Goal: Check status: Check status

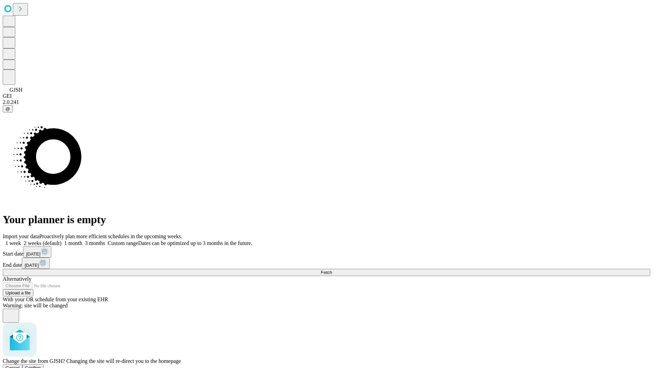
click at [41, 365] on span "Confirm" at bounding box center [33, 367] width 16 height 5
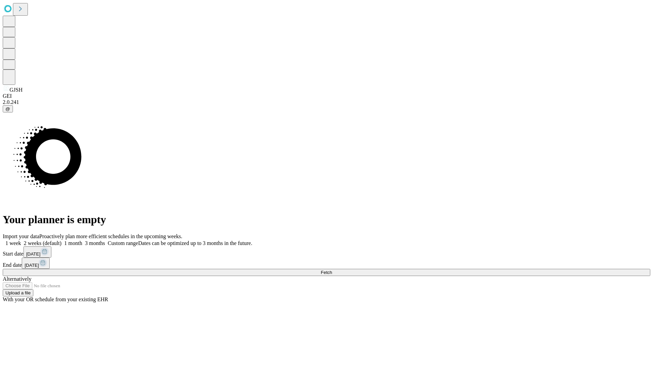
click at [21, 240] on label "1 week" at bounding box center [12, 243] width 18 height 6
click at [332, 270] on span "Fetch" at bounding box center [326, 272] width 11 height 5
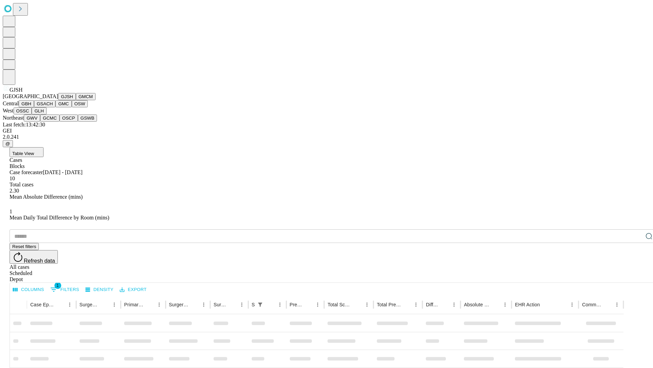
click at [76, 100] on button "GMCM" at bounding box center [86, 96] width 20 height 7
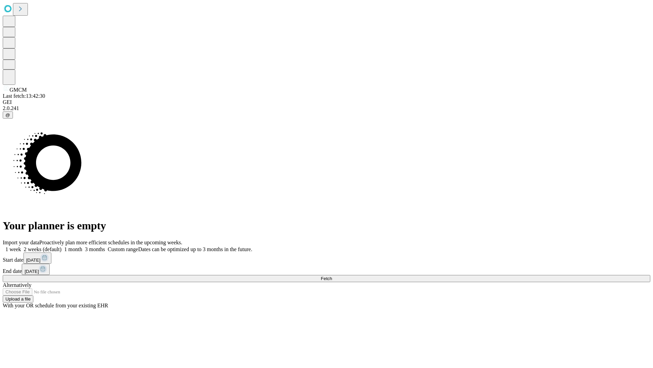
click at [21, 246] on label "1 week" at bounding box center [12, 249] width 18 height 6
click at [332, 276] on span "Fetch" at bounding box center [326, 278] width 11 height 5
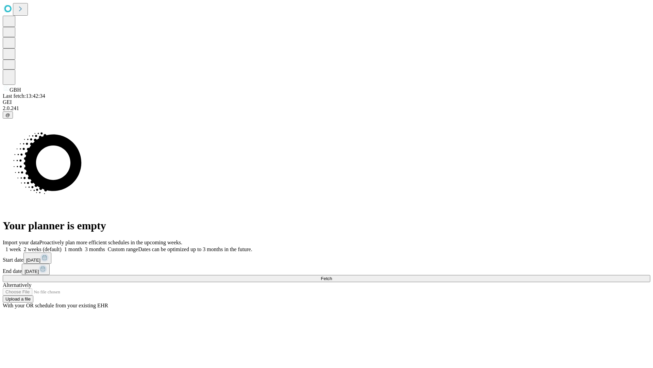
click at [21, 246] on label "1 week" at bounding box center [12, 249] width 18 height 6
click at [332, 276] on span "Fetch" at bounding box center [326, 278] width 11 height 5
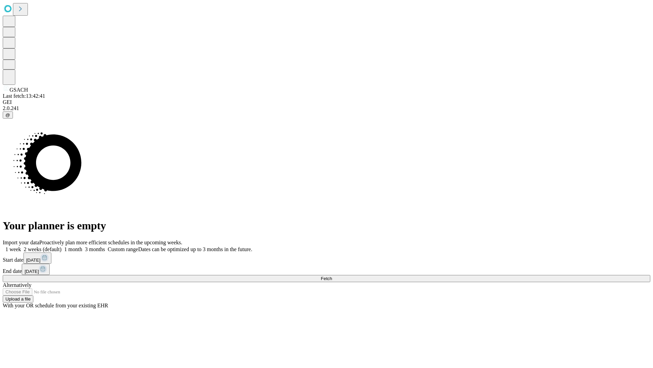
click at [21, 246] on label "1 week" at bounding box center [12, 249] width 18 height 6
click at [332, 276] on span "Fetch" at bounding box center [326, 278] width 11 height 5
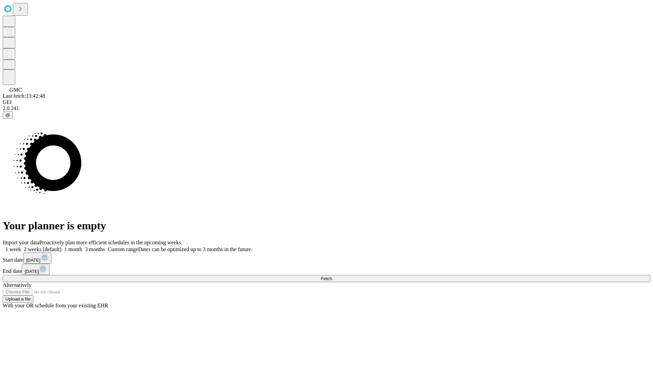
click at [332, 276] on span "Fetch" at bounding box center [326, 278] width 11 height 5
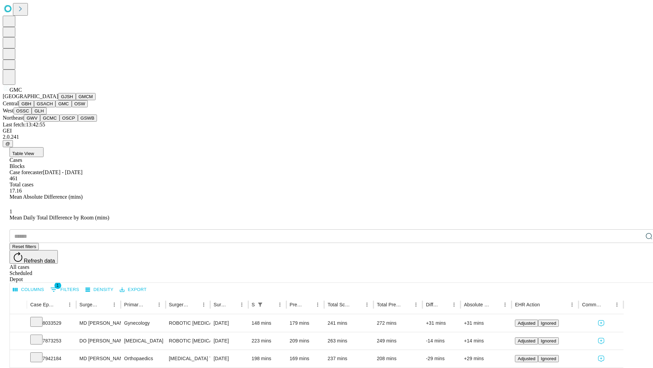
click at [72, 107] on button "OSW" at bounding box center [80, 103] width 16 height 7
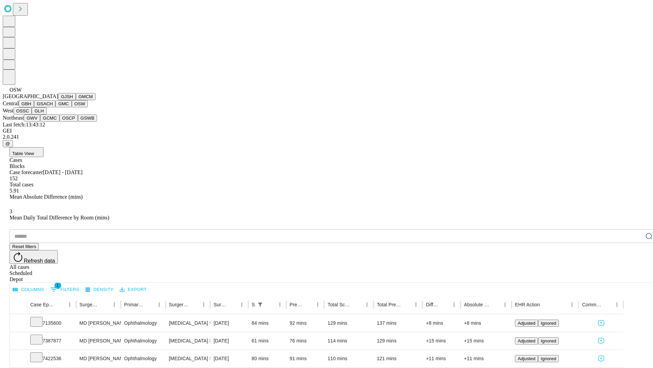
click at [32, 114] on button "OSSC" at bounding box center [23, 110] width 18 height 7
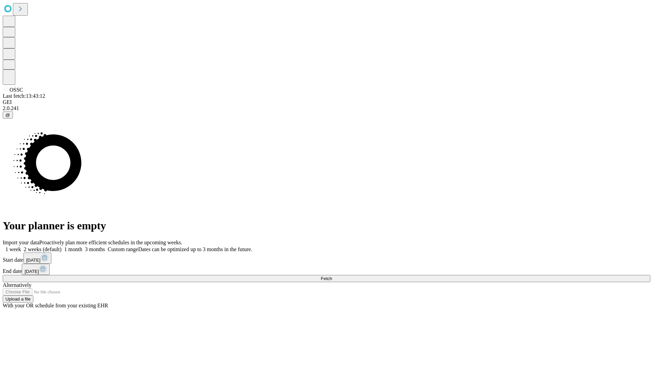
click at [21, 246] on label "1 week" at bounding box center [12, 249] width 18 height 6
click at [332, 276] on span "Fetch" at bounding box center [326, 278] width 11 height 5
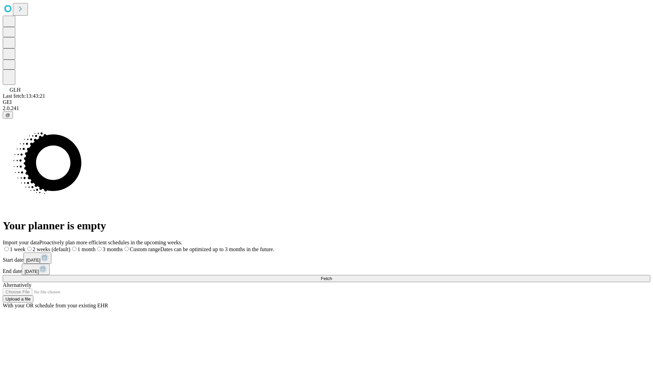
click at [26, 246] on label "1 week" at bounding box center [14, 249] width 23 height 6
click at [332, 276] on span "Fetch" at bounding box center [326, 278] width 11 height 5
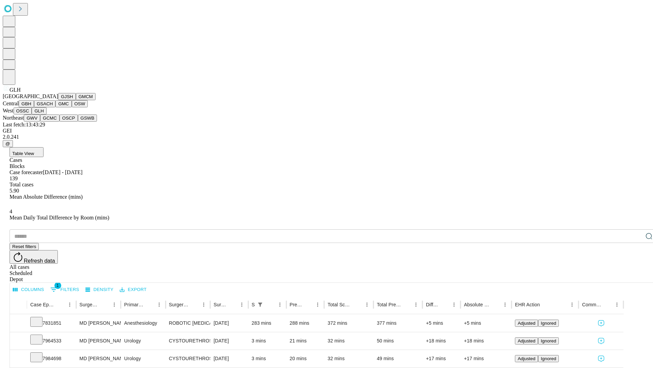
click at [40, 122] on button "GWV" at bounding box center [32, 117] width 16 height 7
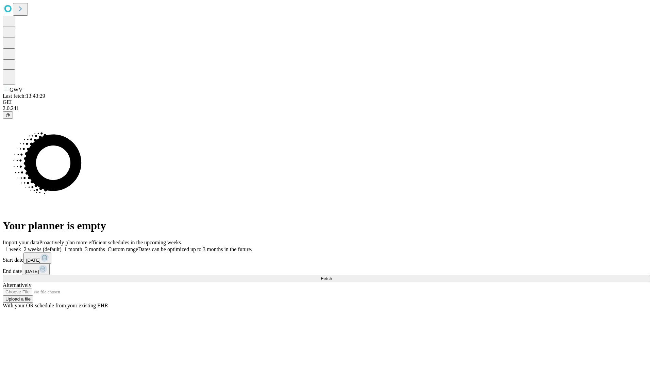
click at [21, 246] on label "1 week" at bounding box center [12, 249] width 18 height 6
click at [332, 276] on span "Fetch" at bounding box center [326, 278] width 11 height 5
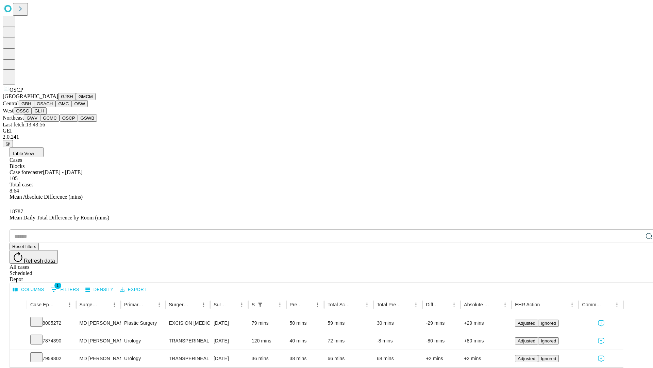
click at [78, 122] on button "GSWB" at bounding box center [87, 117] width 19 height 7
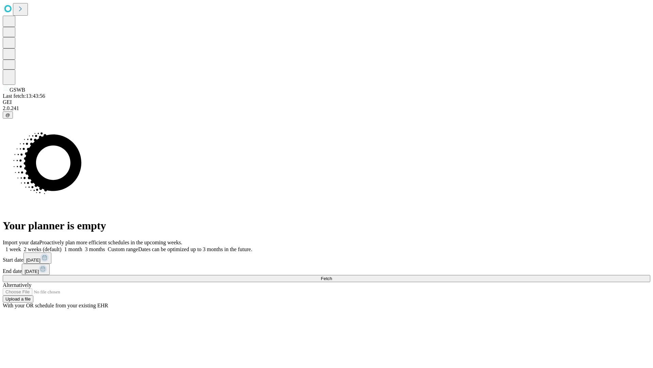
click at [21, 246] on label "1 week" at bounding box center [12, 249] width 18 height 6
click at [332, 276] on span "Fetch" at bounding box center [326, 278] width 11 height 5
